Goal: Navigation & Orientation: Go to known website

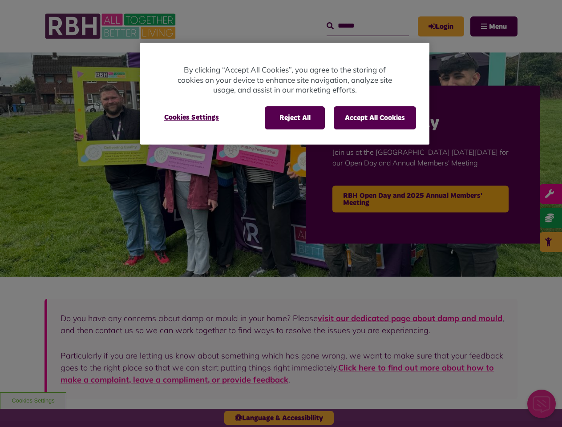
click at [281, 214] on div at bounding box center [281, 213] width 562 height 427
click at [294, 118] on button "Reject All" at bounding box center [295, 117] width 60 height 23
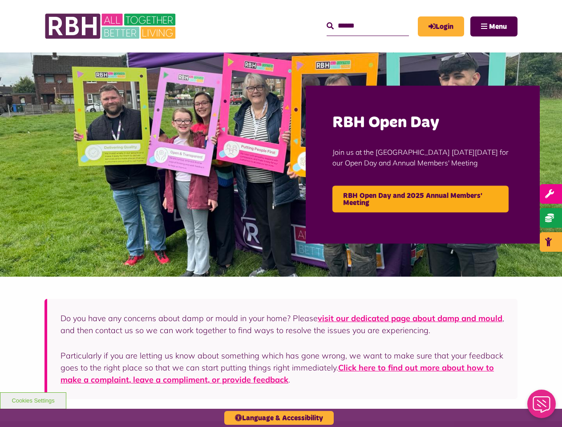
click at [375, 118] on button "Accept All Cookies" at bounding box center [375, 117] width 82 height 23
click at [191, 118] on img at bounding box center [281, 165] width 562 height 224
